Goal: Information Seeking & Learning: Learn about a topic

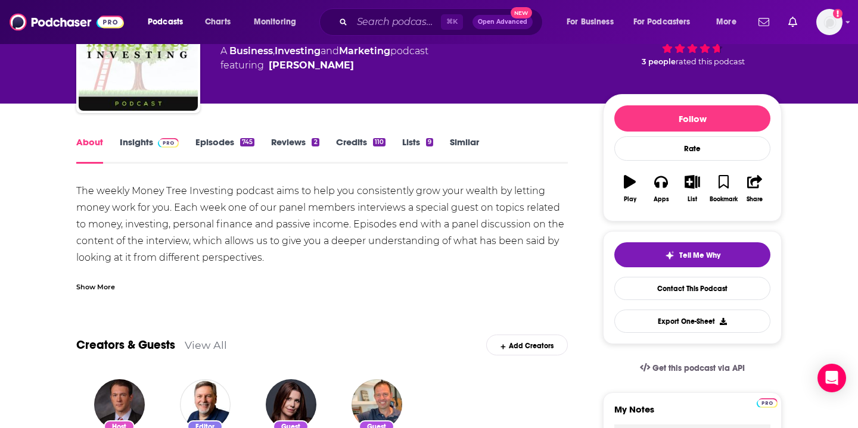
scroll to position [92, 0]
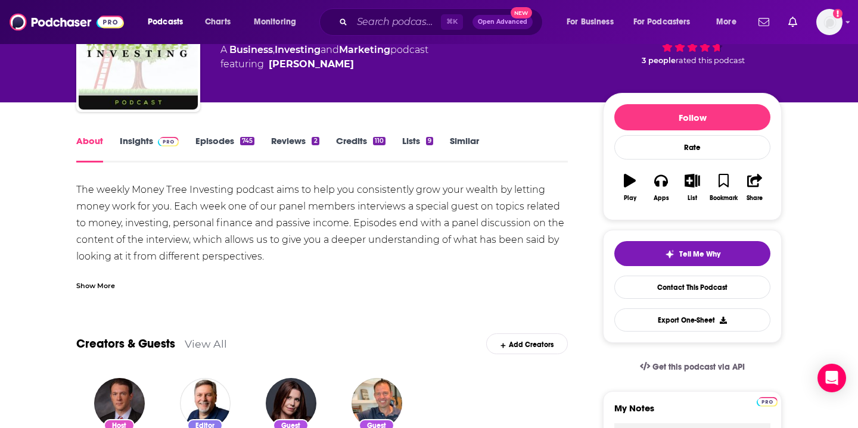
click at [85, 284] on div "Show More" at bounding box center [95, 284] width 39 height 11
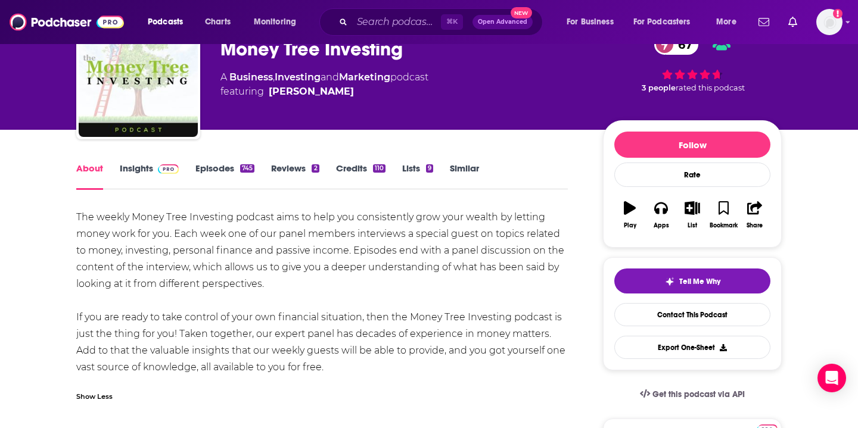
scroll to position [64, 0]
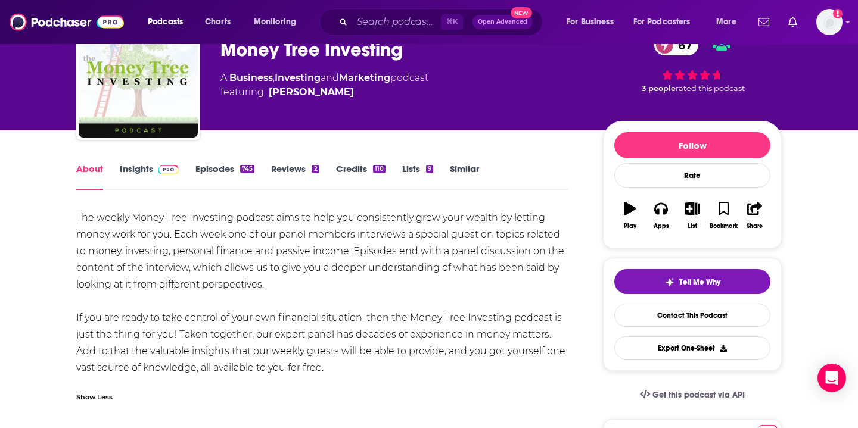
click at [87, 397] on div "Show Less" at bounding box center [94, 396] width 36 height 11
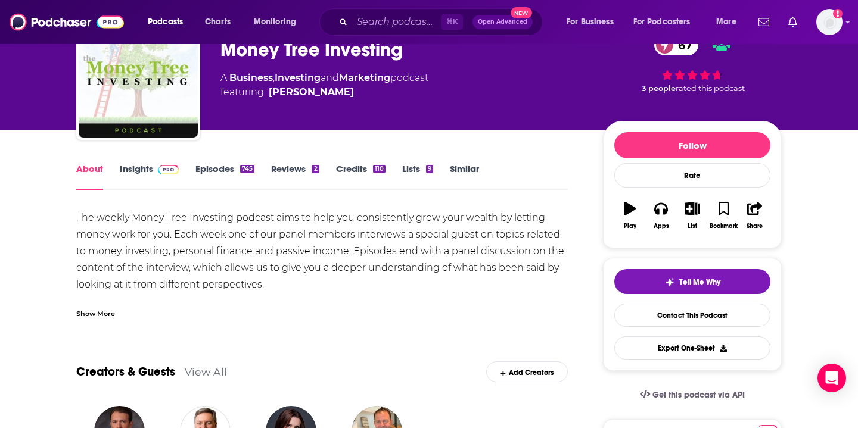
click at [90, 311] on div "Show More" at bounding box center [95, 312] width 39 height 11
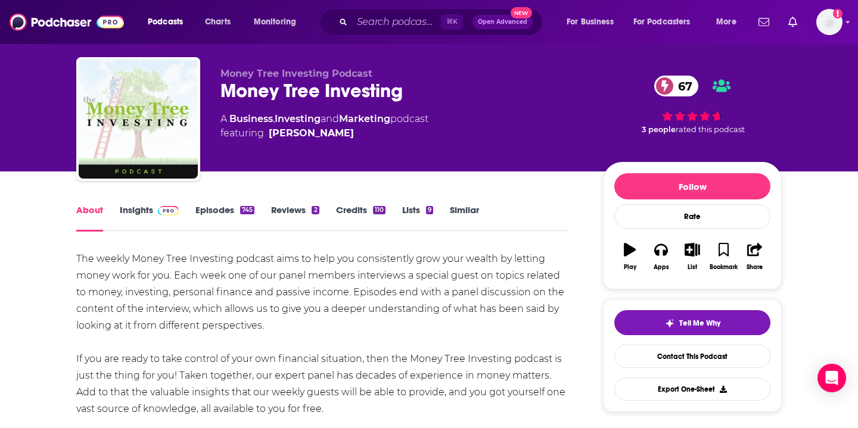
scroll to position [29, 0]
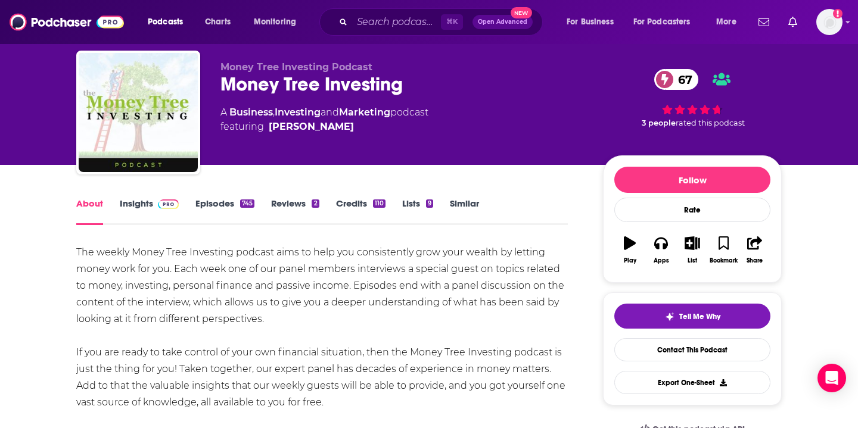
click at [223, 288] on div "The weekly Money Tree Investing podcast aims to help you consistently grow your…" at bounding box center [321, 327] width 491 height 167
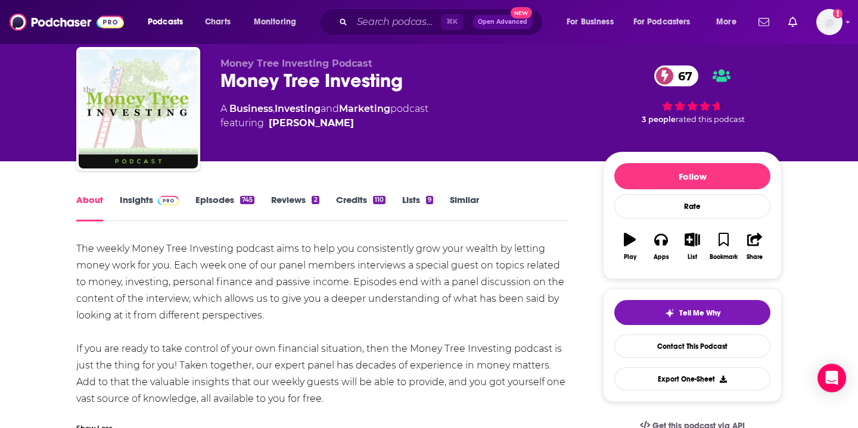
scroll to position [0, 0]
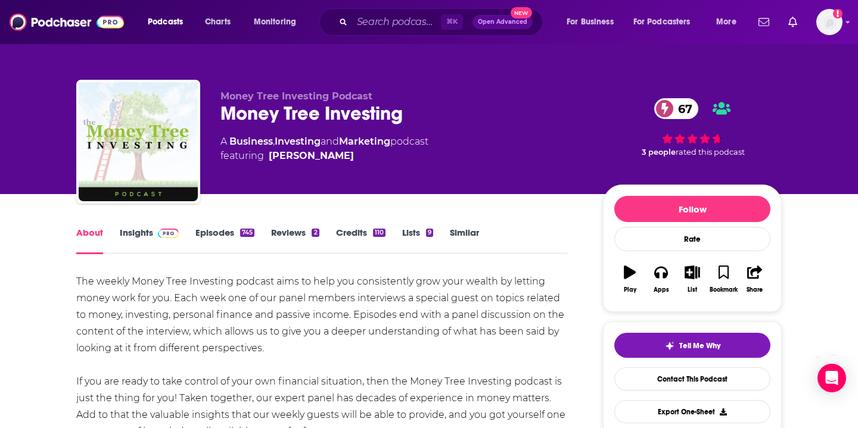
click at [216, 229] on link "Episodes 745" at bounding box center [224, 240] width 59 height 27
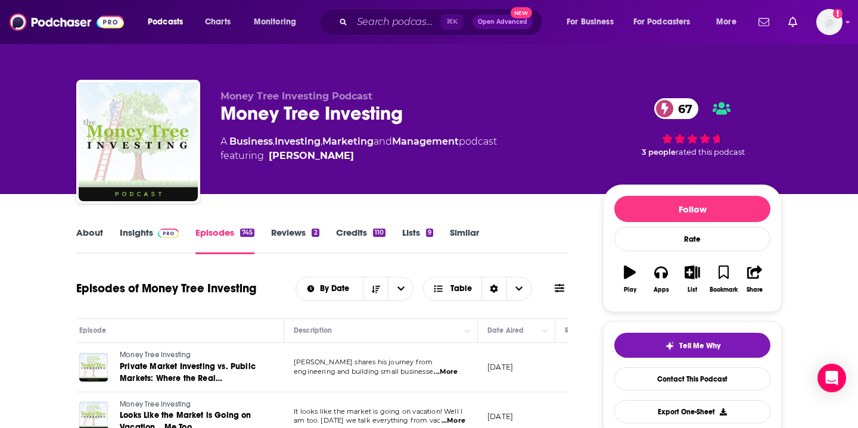
click at [157, 233] on span at bounding box center [166, 232] width 26 height 11
